Goal: Task Accomplishment & Management: Use online tool/utility

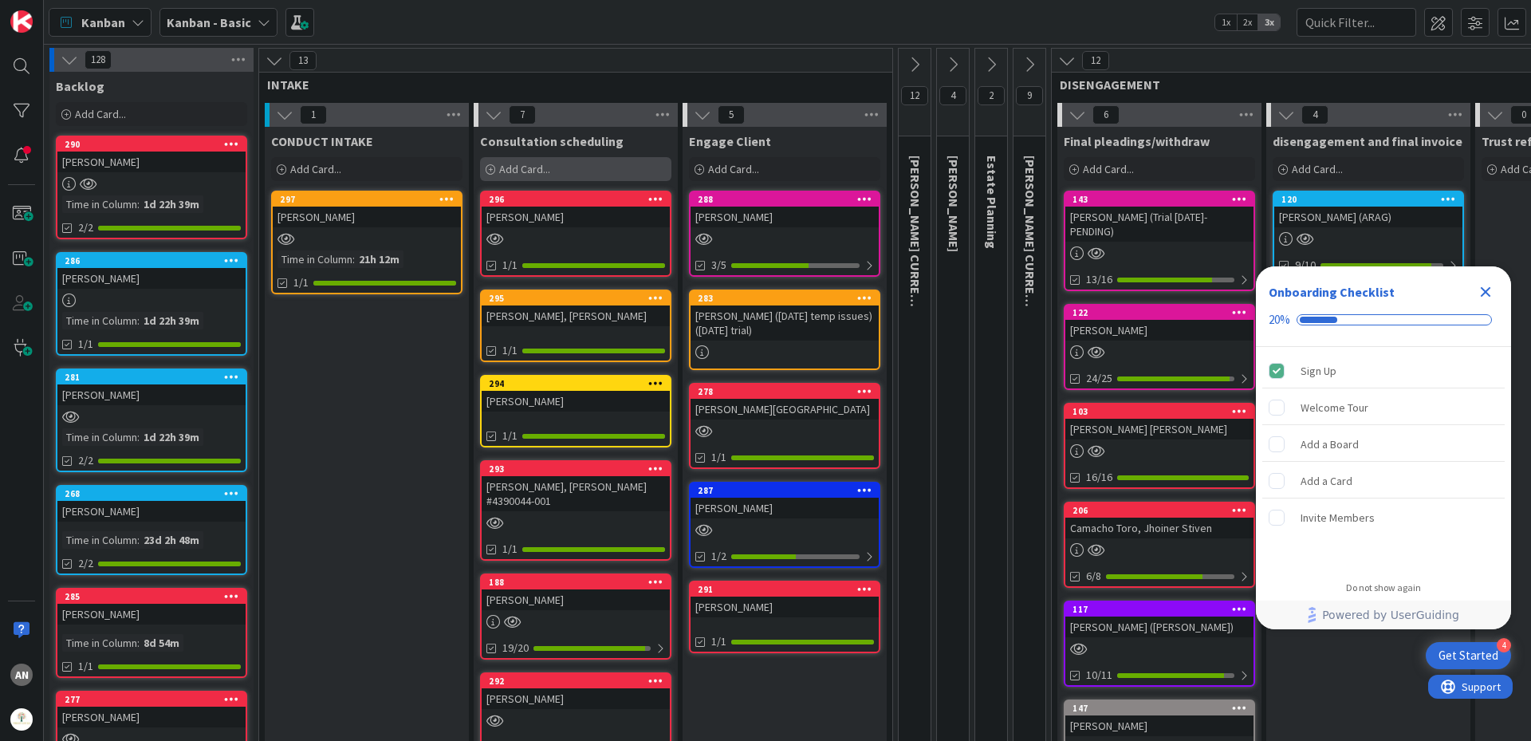
click at [543, 176] on div "Add Card..." at bounding box center [575, 169] width 191 height 24
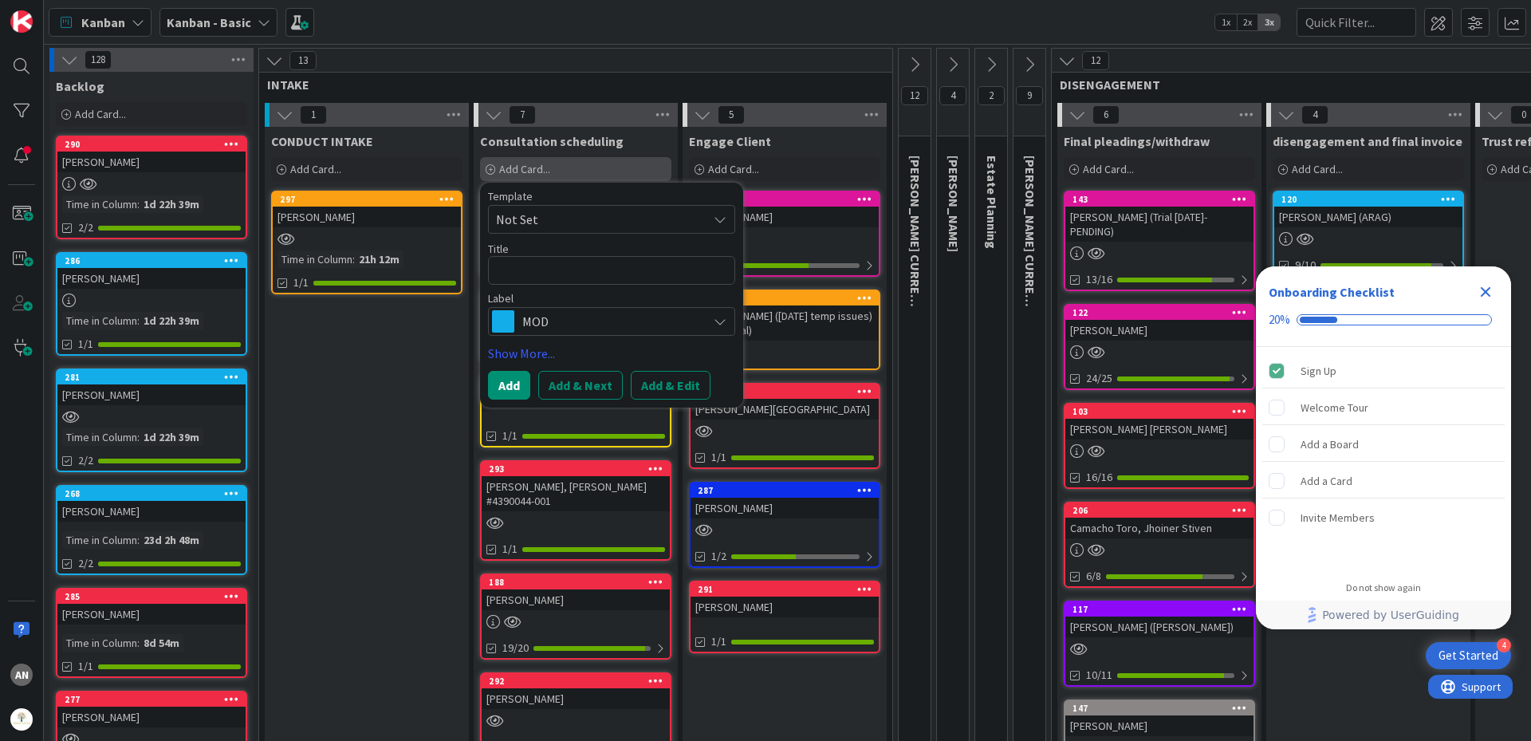
type textarea "x"
type textarea "D"
type textarea "x"
type textarea "Du"
type textarea "x"
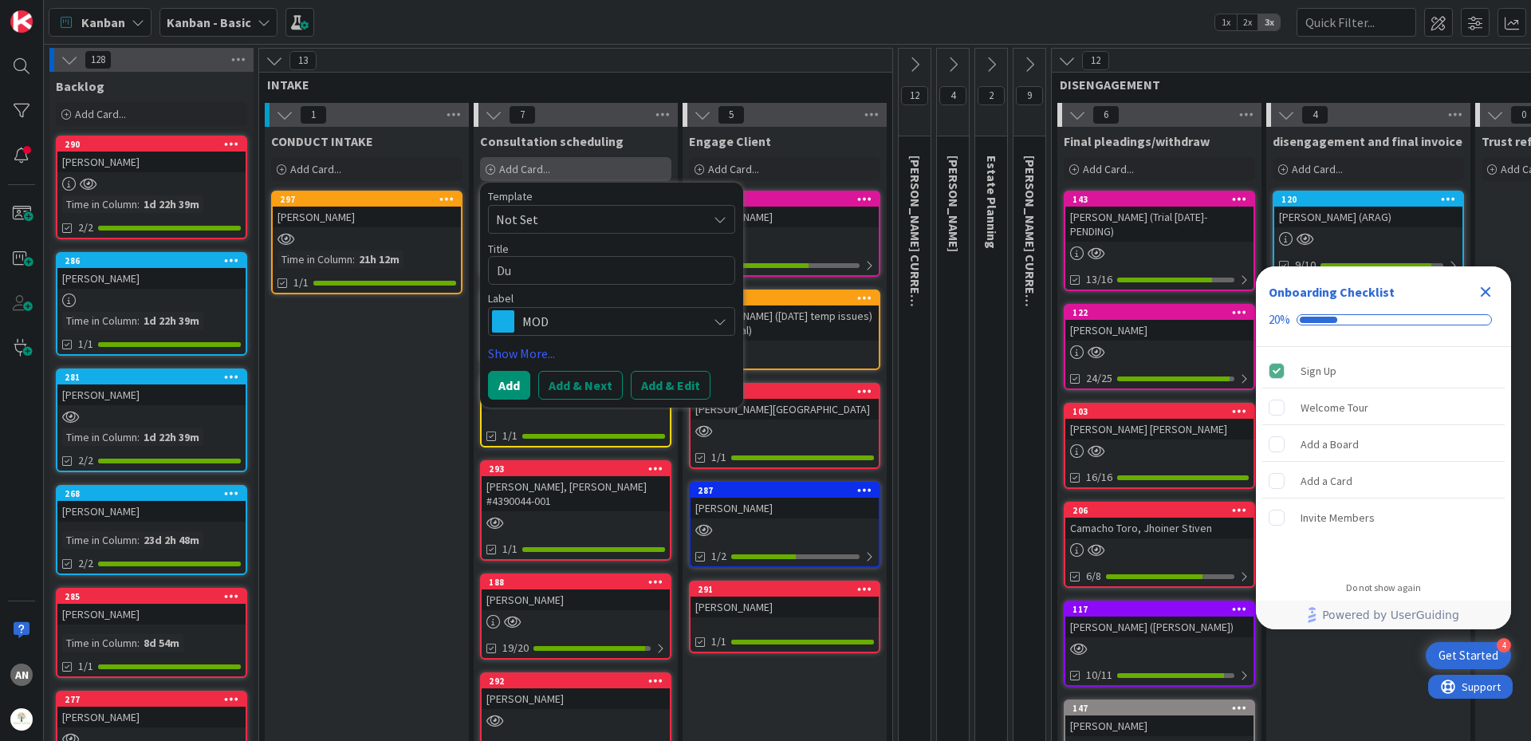
type textarea "Duo"
type textarea "x"
type textarea "Duon"
type textarea "x"
type textarea "Duong"
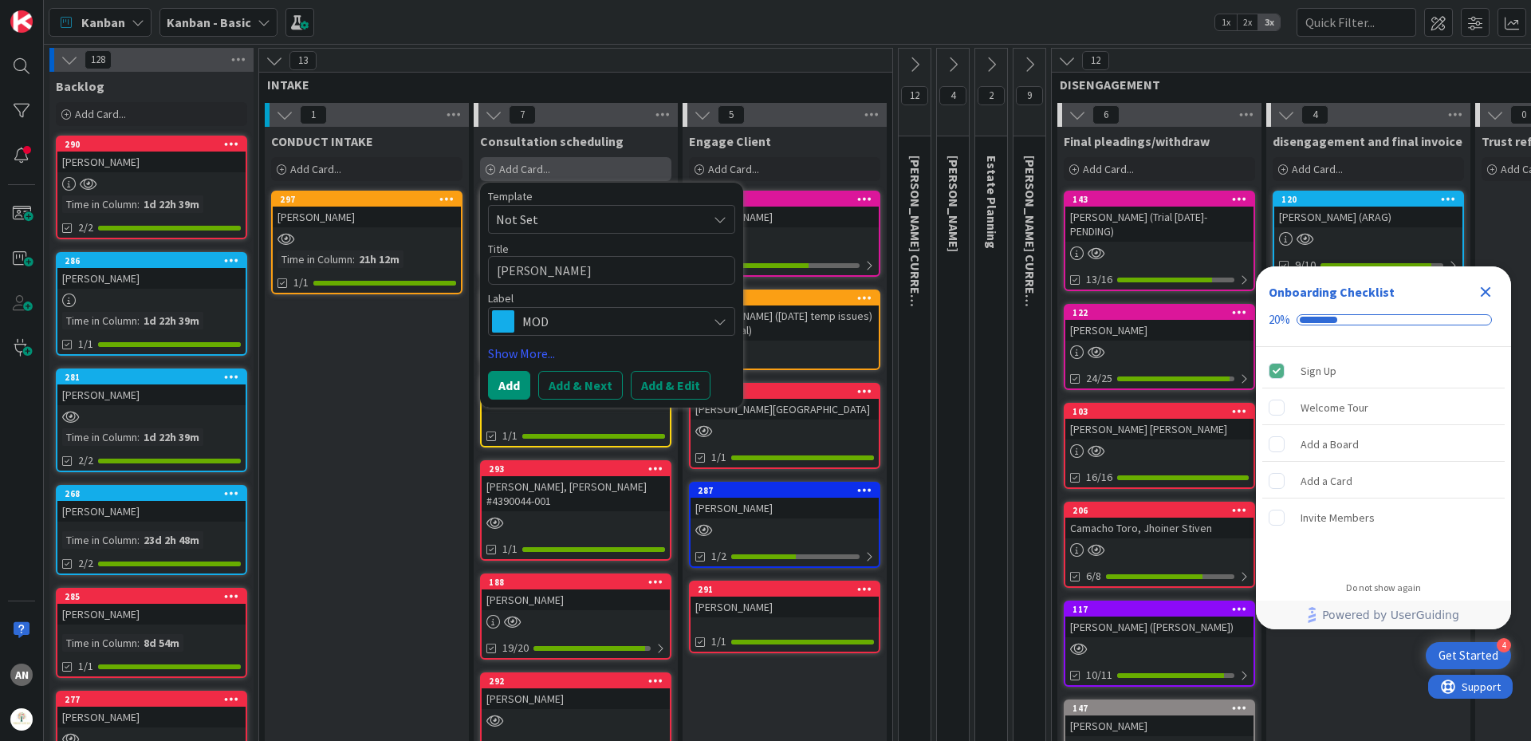
type textarea "x"
type textarea "Duong,"
type textarea "x"
type textarea "Duong,"
type textarea "x"
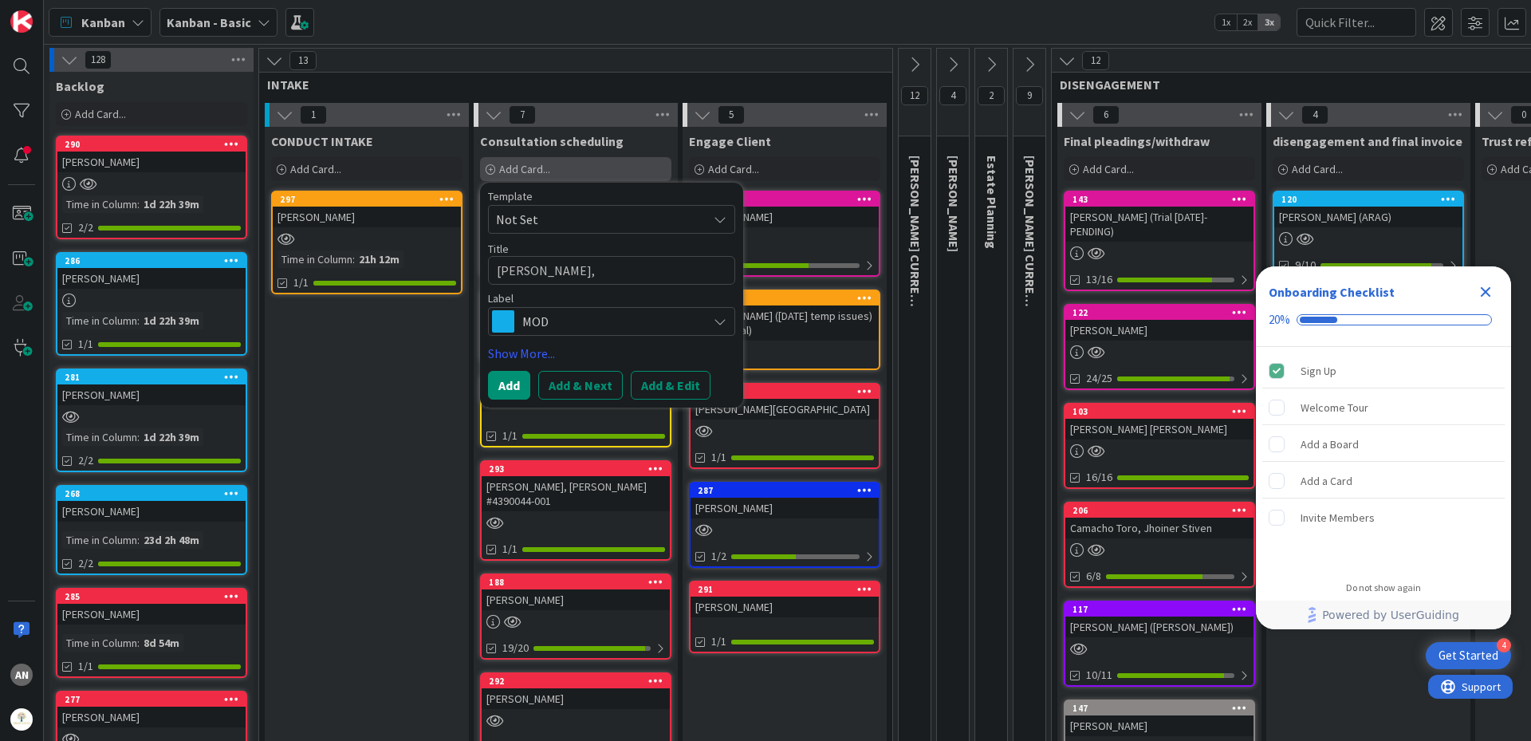
type textarea "Duong, T"
type textarea "x"
type textarea "Duong, Th"
type textarea "x"
type textarea "Duong, Thu"
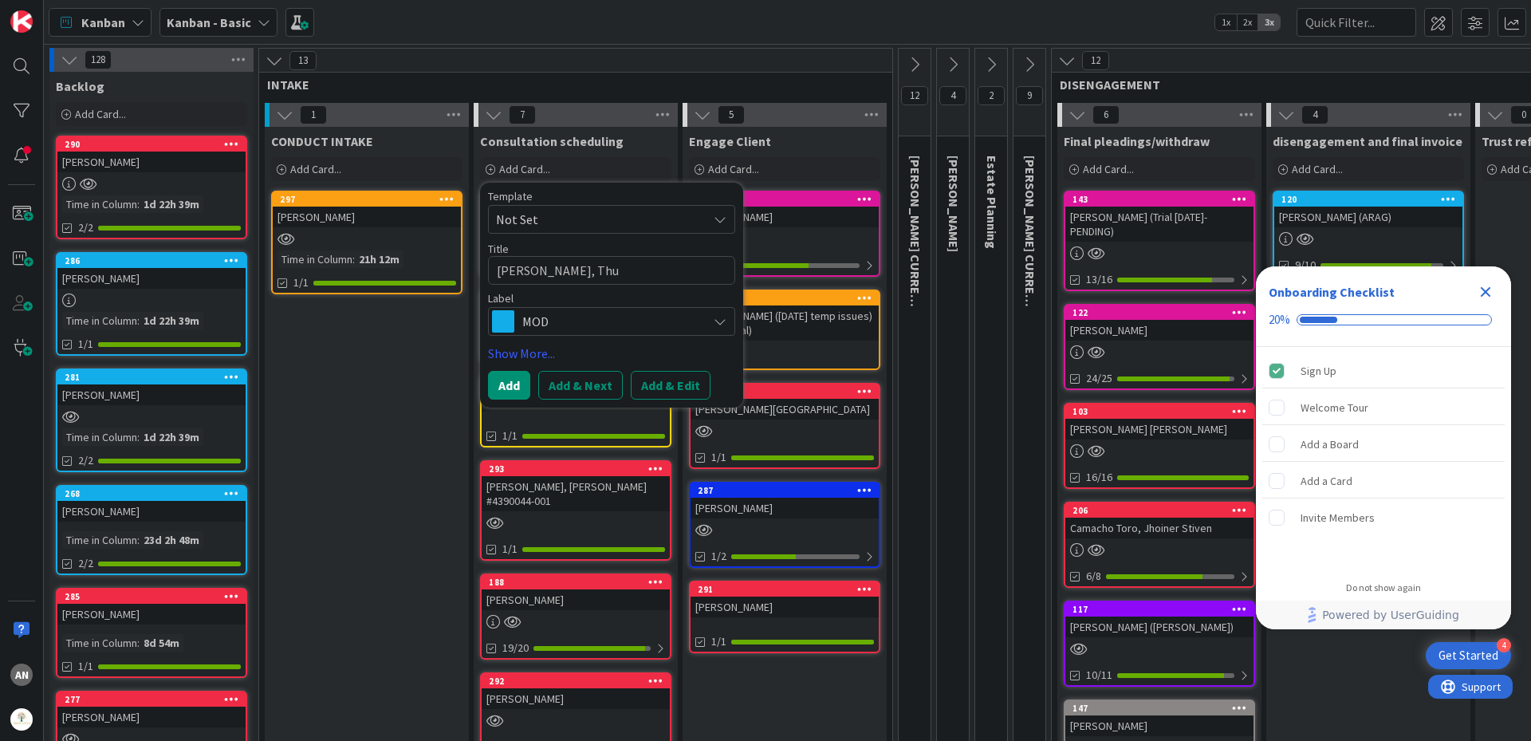
click at [565, 320] on span "MOD" at bounding box center [610, 321] width 177 height 22
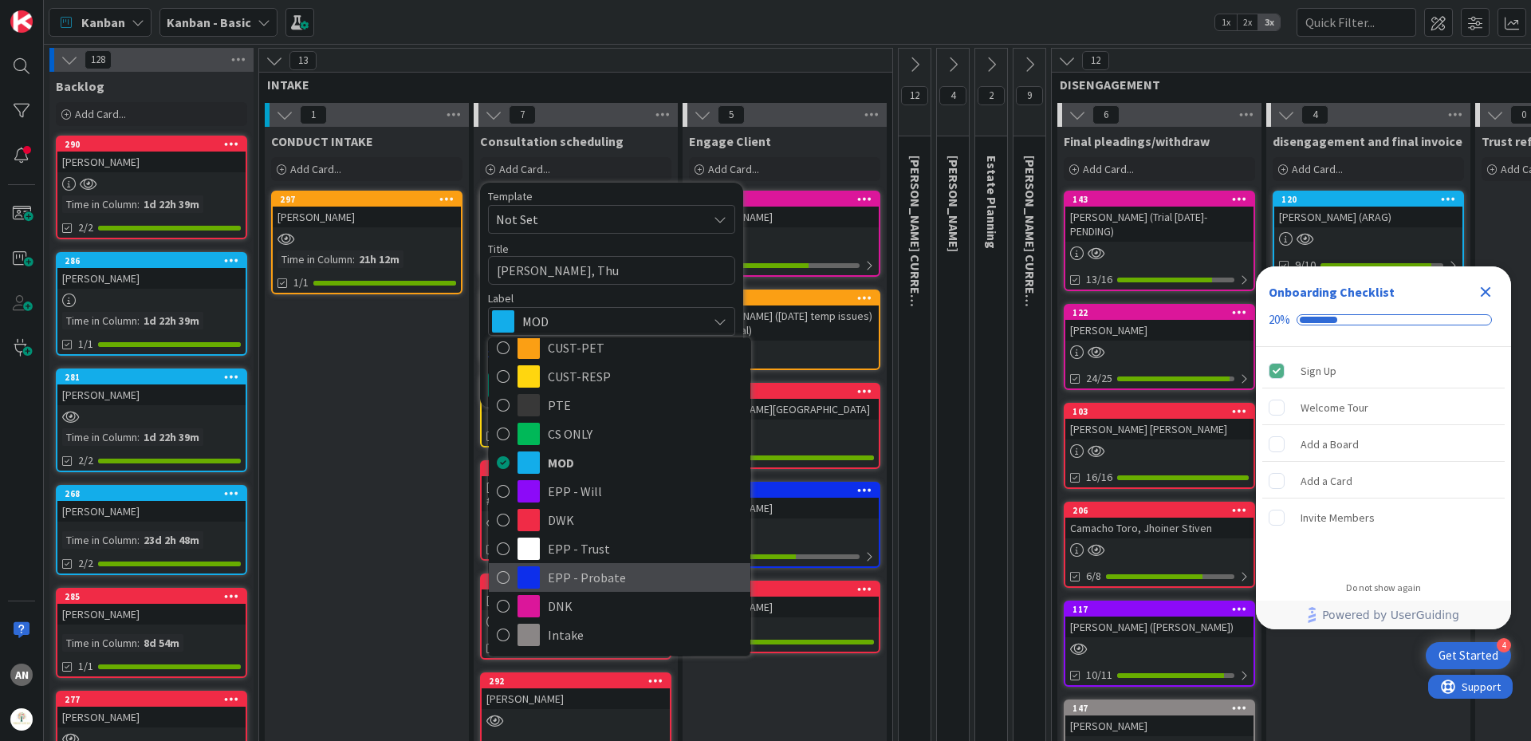
click at [629, 579] on span "EPP - Probate" at bounding box center [645, 577] width 195 height 24
type textarea "x"
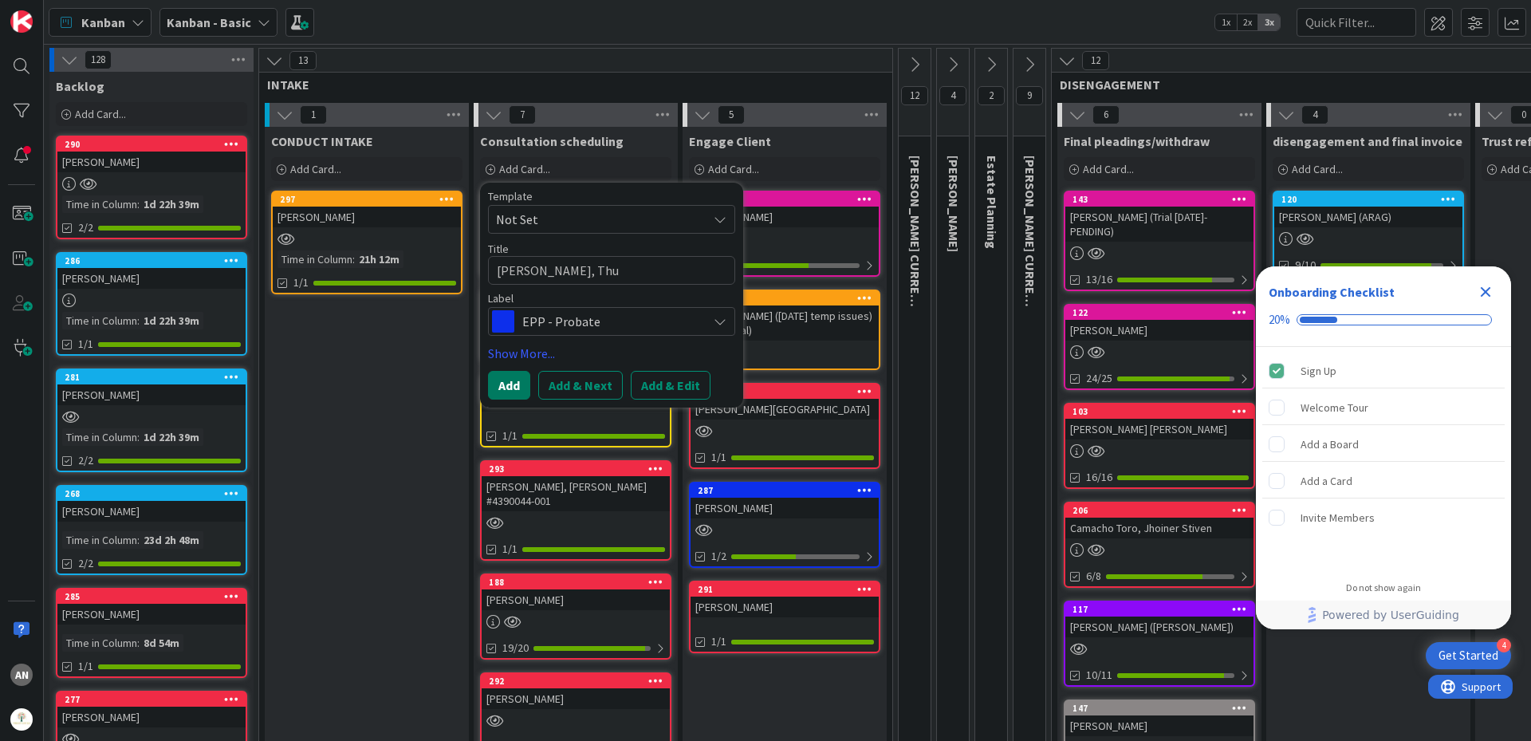
click at [518, 385] on button "Add" at bounding box center [509, 385] width 42 height 29
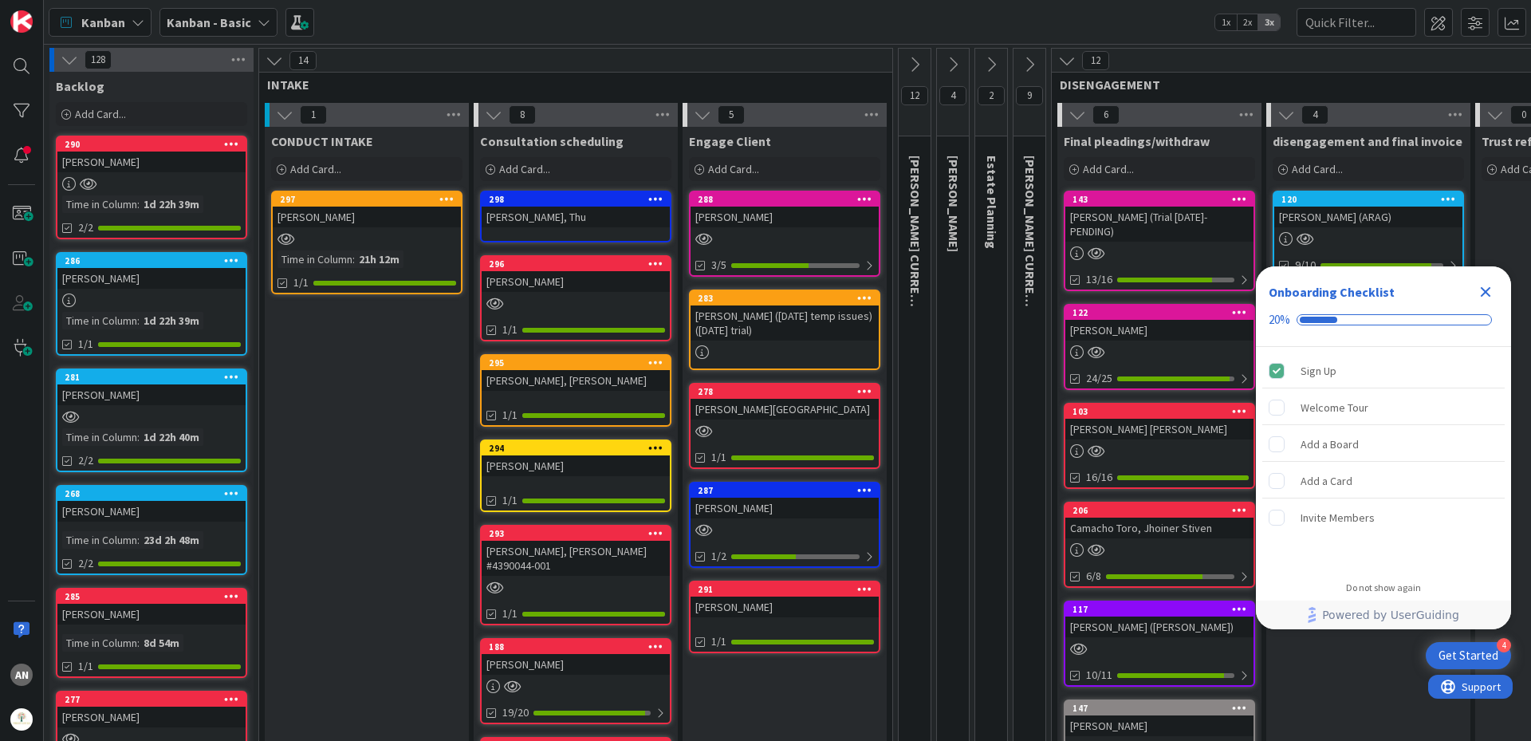
click at [1490, 295] on icon "Close Checklist" at bounding box center [1486, 292] width 10 height 10
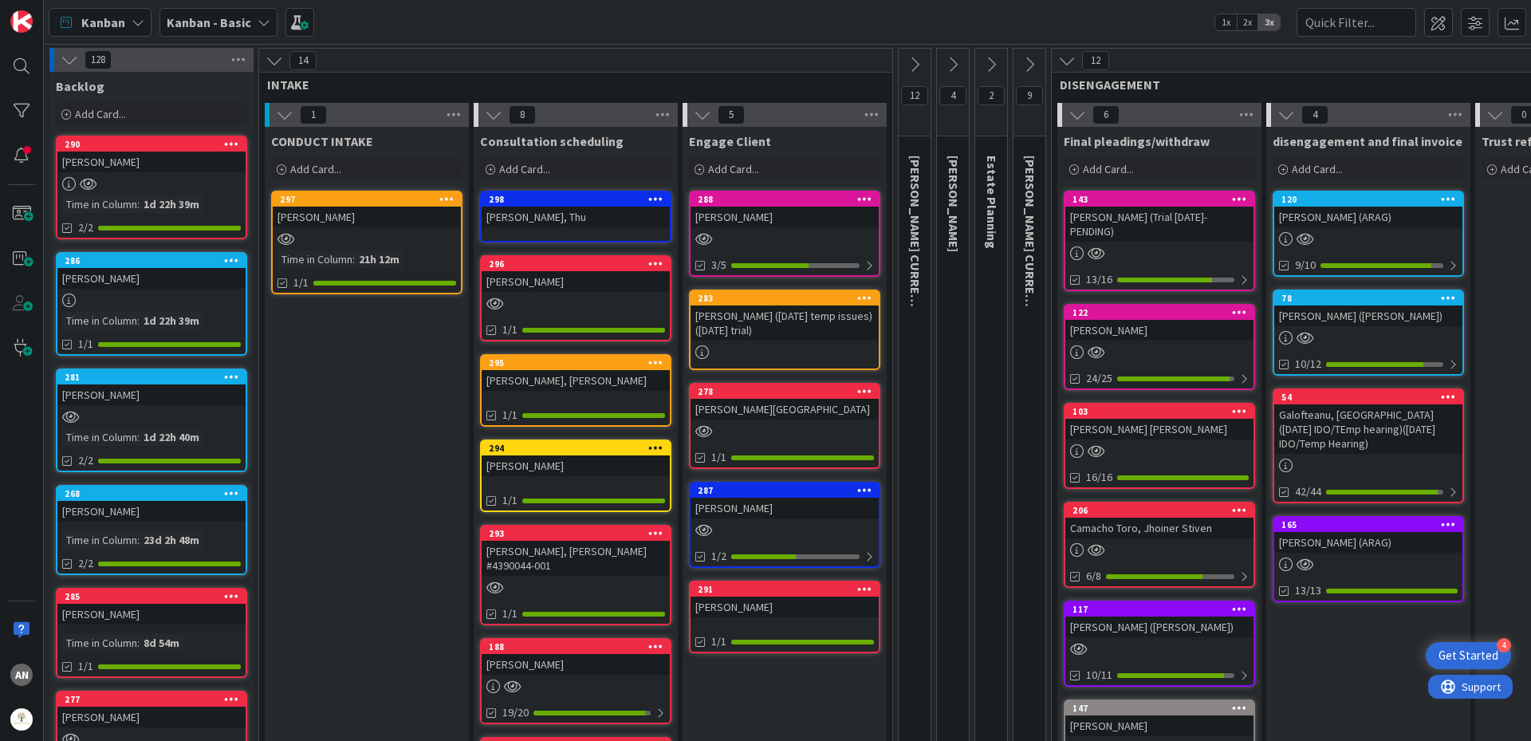
click at [535, 207] on div "Duong, Thu" at bounding box center [576, 216] width 188 height 21
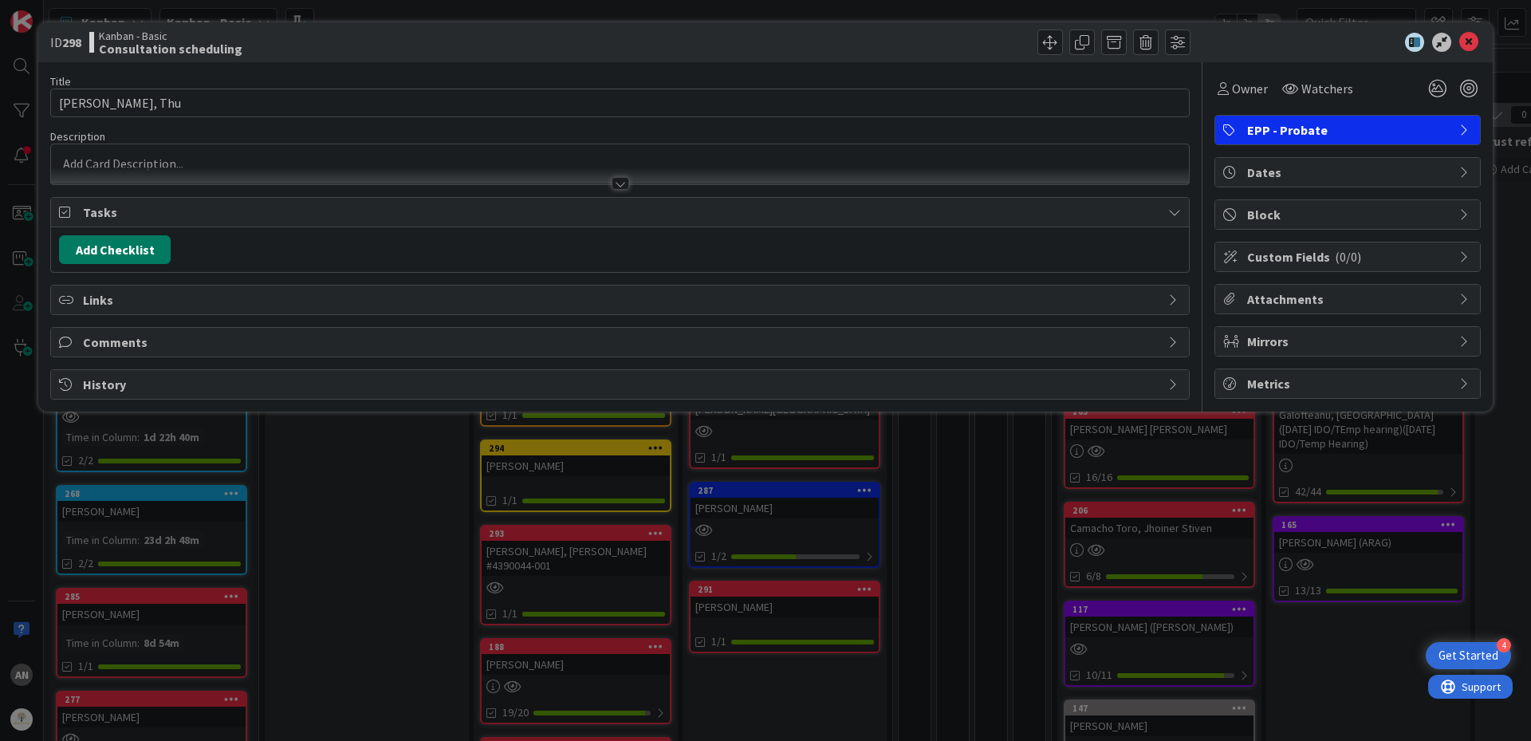
click at [106, 251] on button "Add Checklist" at bounding box center [115, 249] width 112 height 29
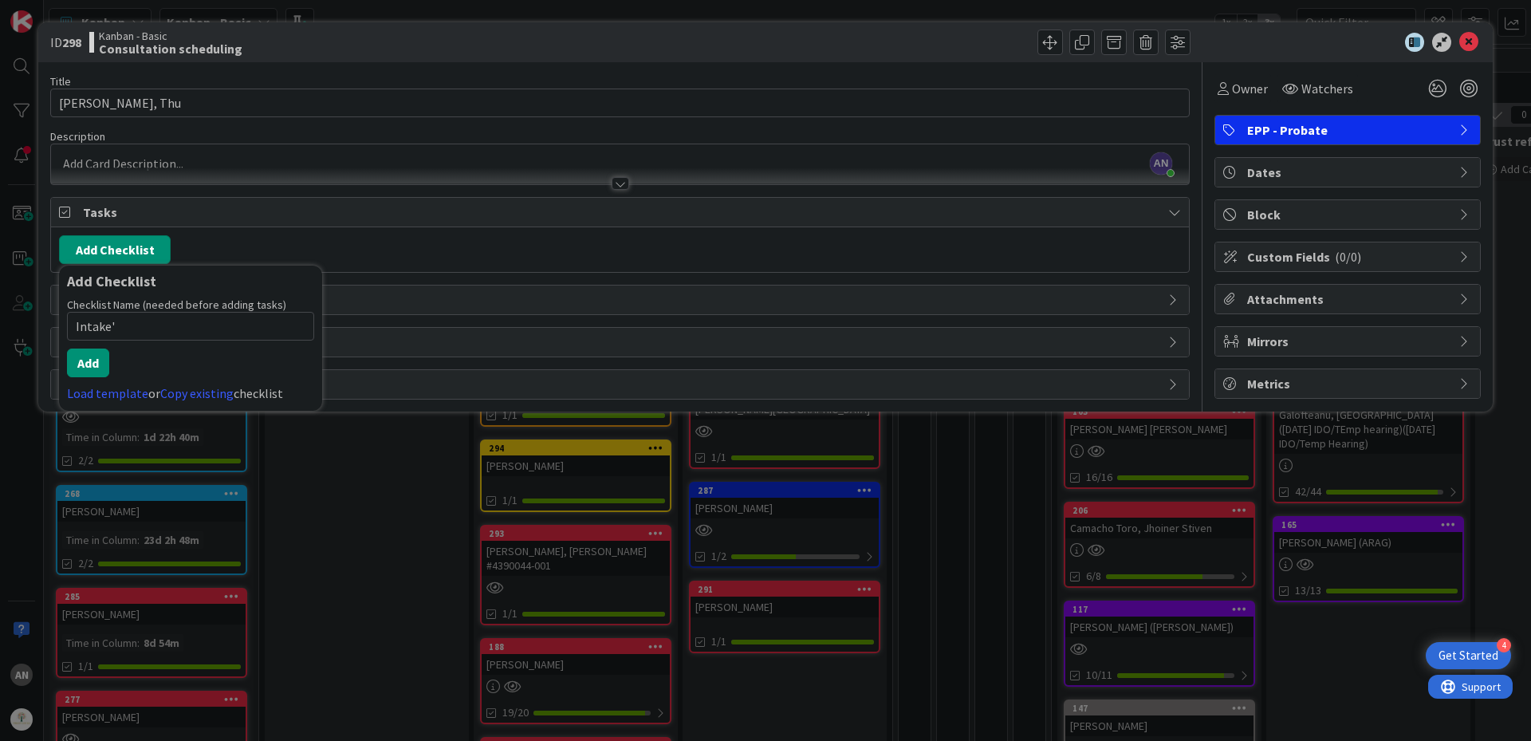
type input "Intake"
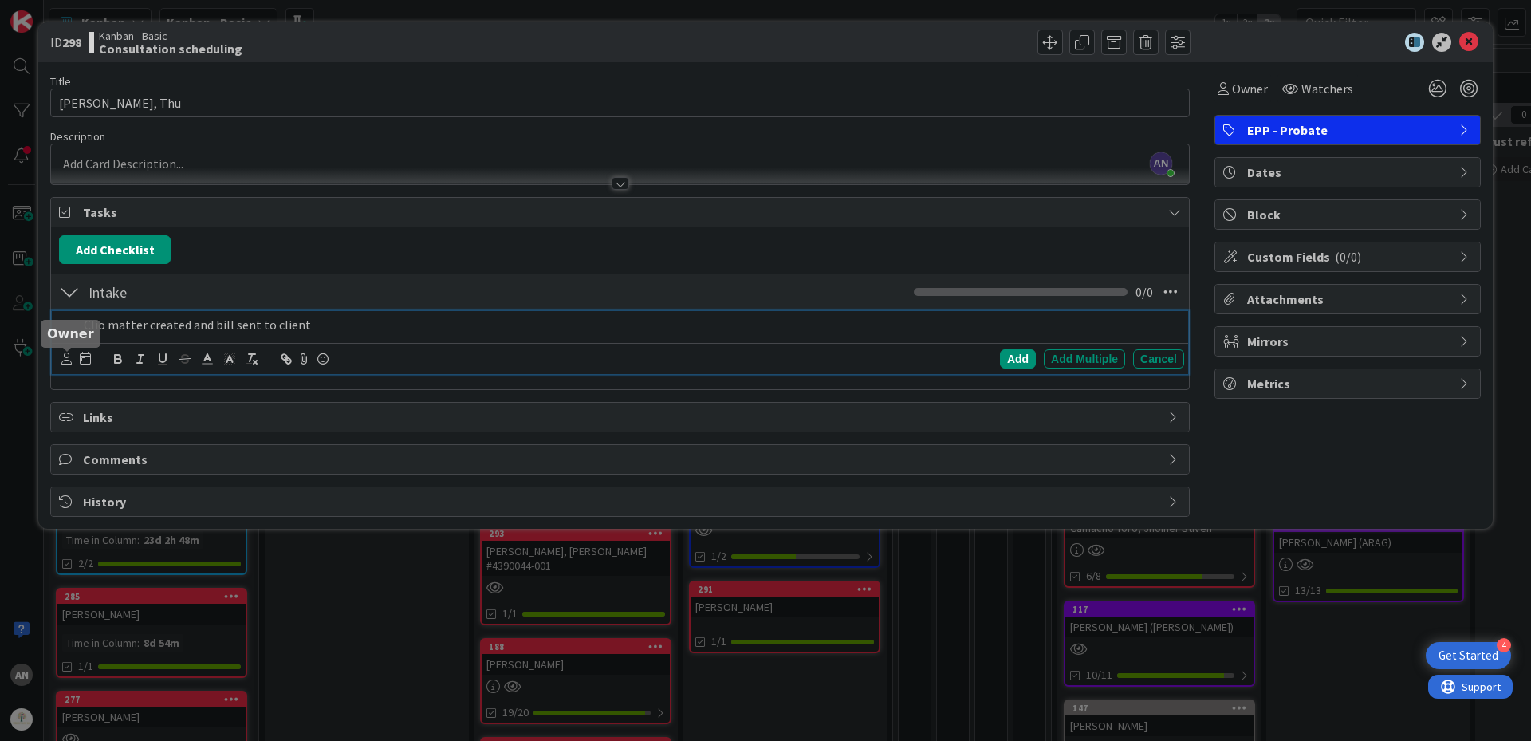
click at [64, 361] on icon at bounding box center [66, 358] width 10 height 12
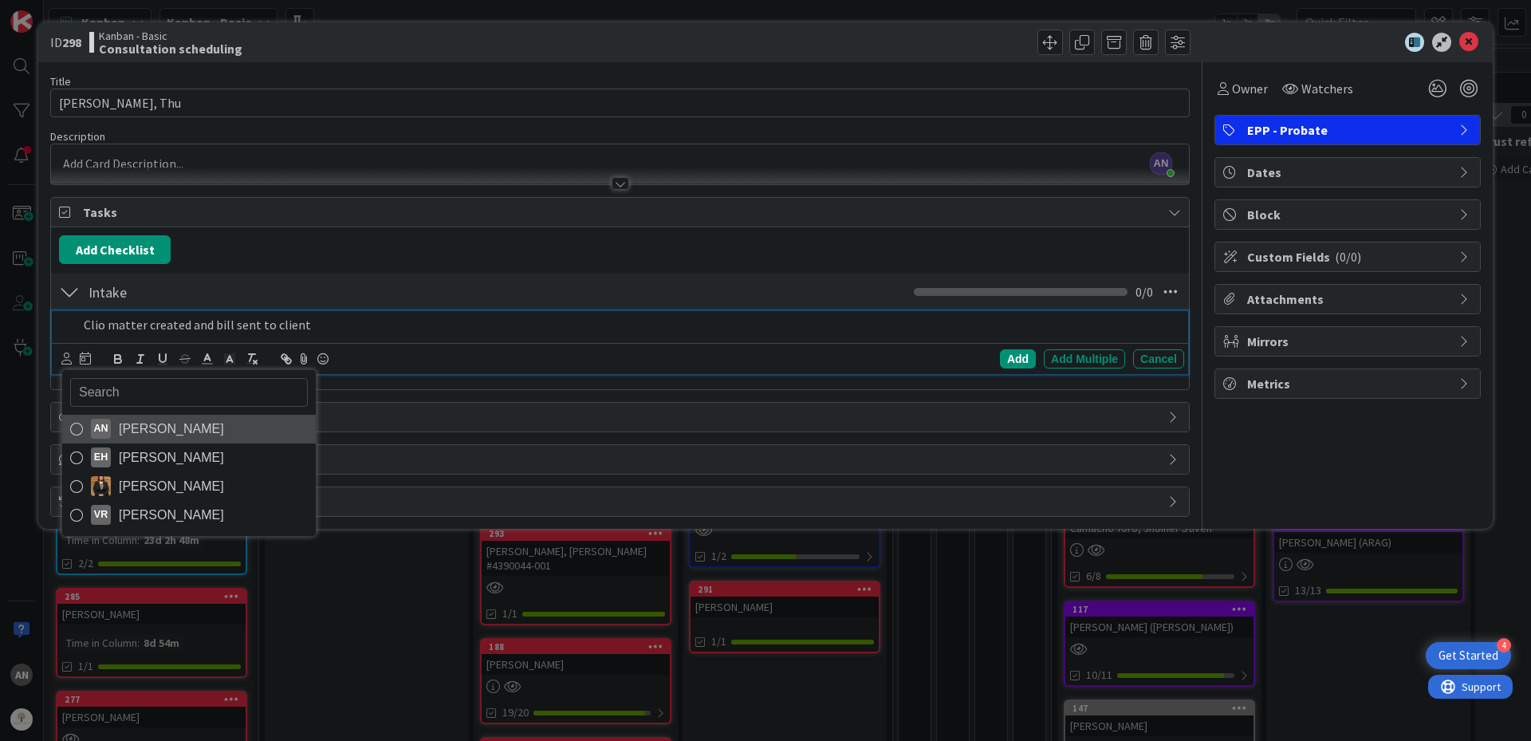
click at [145, 437] on span "Amber Nikoza" at bounding box center [171, 429] width 105 height 24
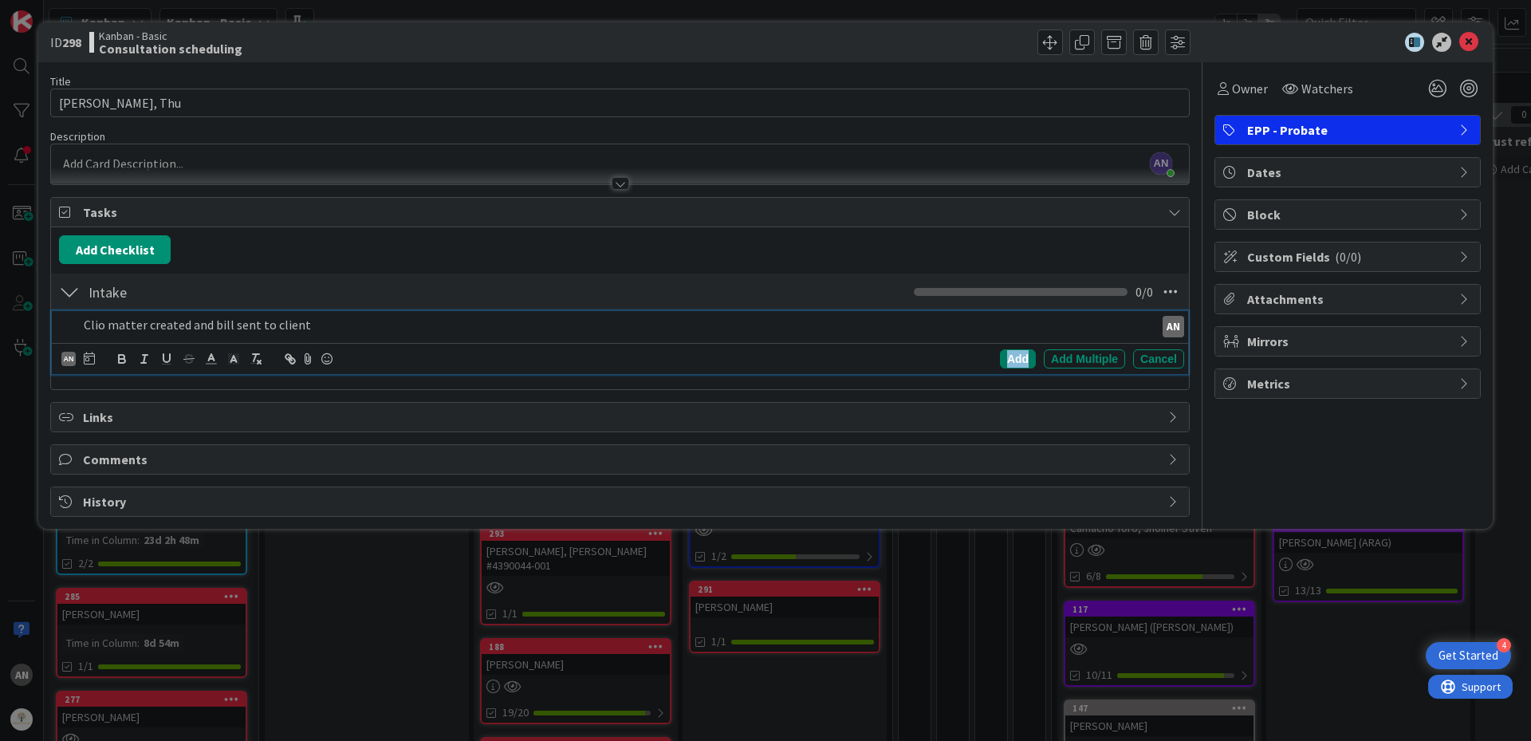
click at [1017, 356] on div "Add" at bounding box center [1018, 358] width 36 height 19
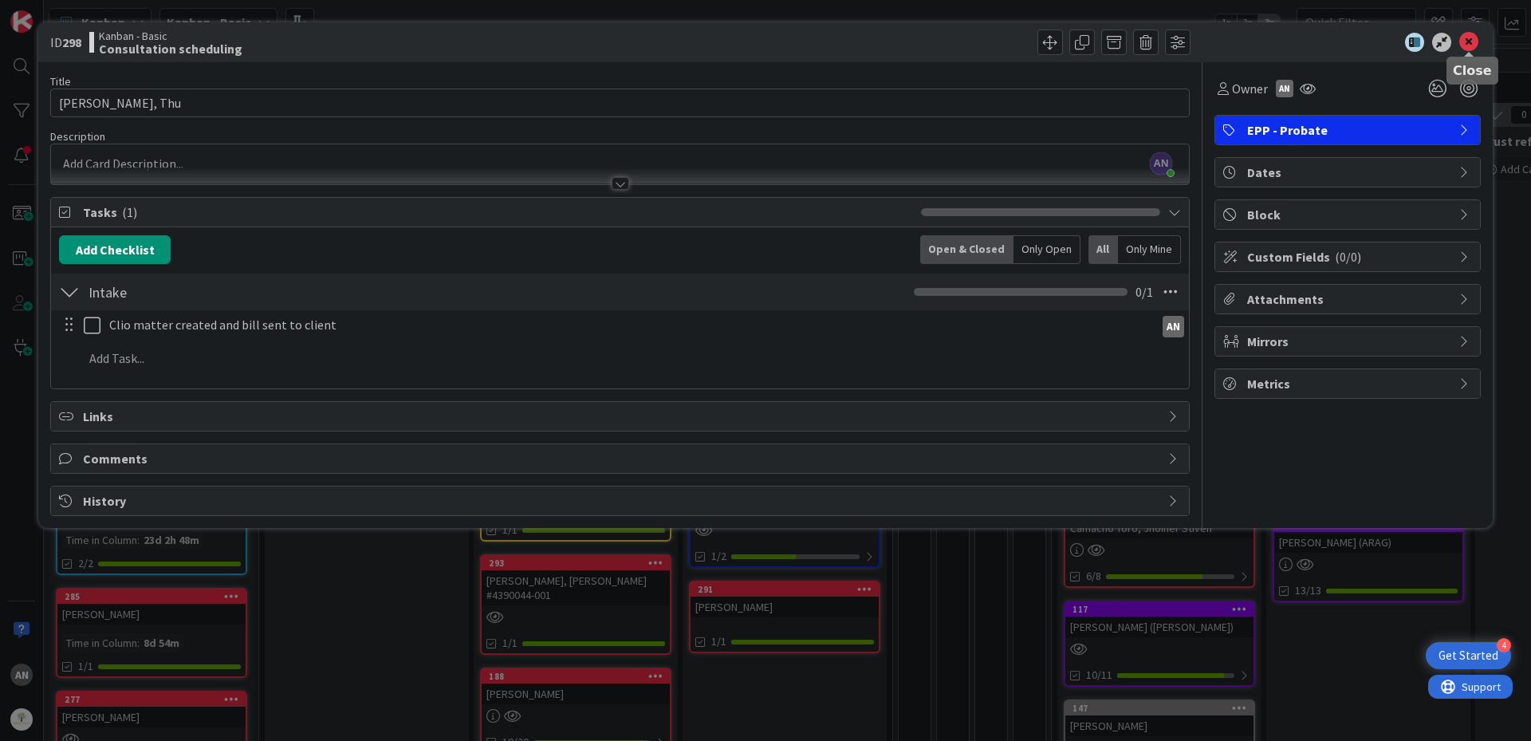
click at [1472, 37] on icon at bounding box center [1468, 42] width 19 height 19
